Goal: Navigation & Orientation: Find specific page/section

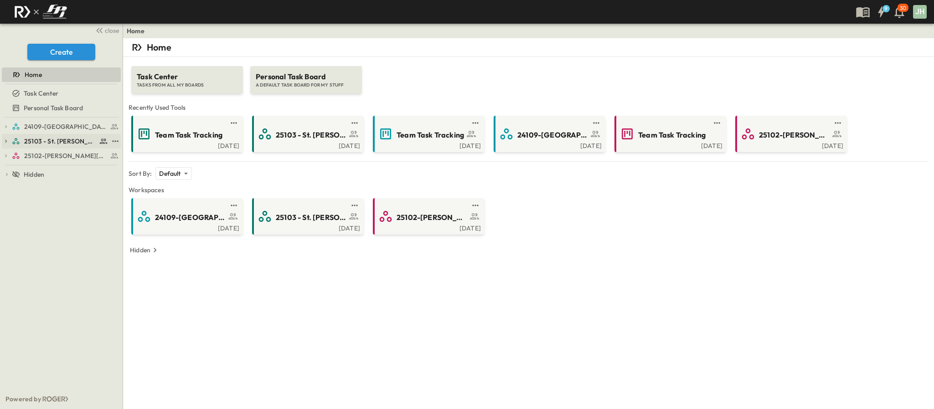
click at [57, 140] on span "25103 - St. [PERSON_NAME] Phase 2" at bounding box center [60, 141] width 72 height 9
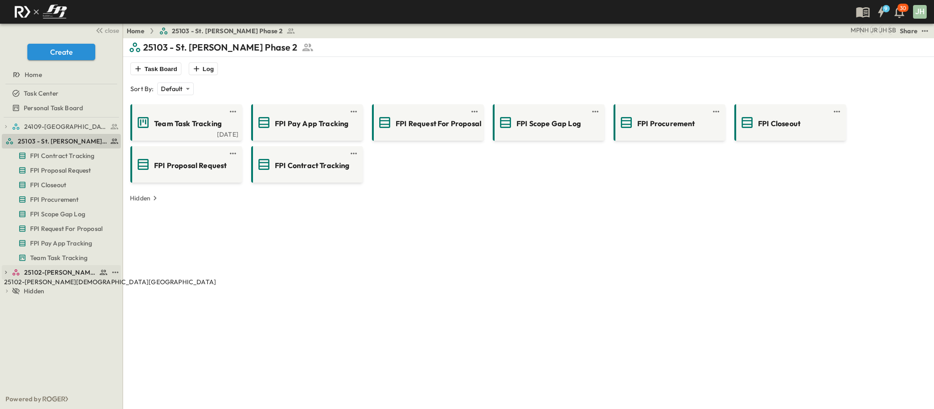
click at [56, 274] on span "25102-[PERSON_NAME][DEMOGRAPHIC_DATA][GEOGRAPHIC_DATA]" at bounding box center [60, 272] width 72 height 9
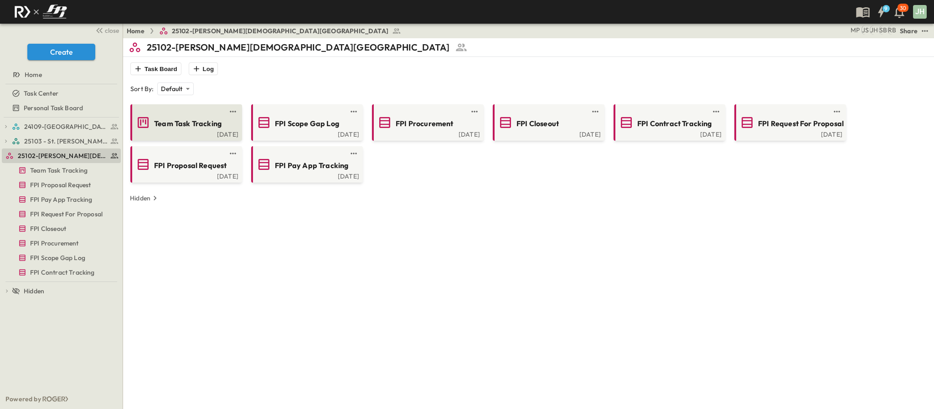
click at [162, 134] on div "[DATE]" at bounding box center [185, 133] width 106 height 7
